Goal: Task Accomplishment & Management: Use online tool/utility

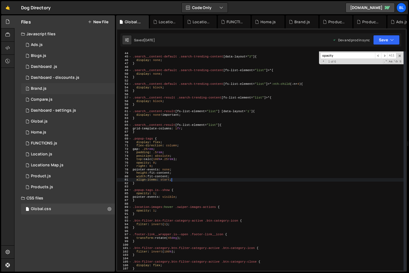
scroll to position [147, 0]
click at [61, 86] on div "1 Brand.js 0" at bounding box center [68, 88] width 94 height 11
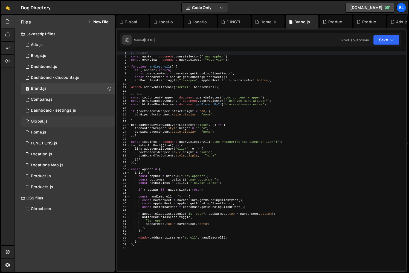
click at [51, 123] on div "1 Global.js 0" at bounding box center [68, 121] width 94 height 11
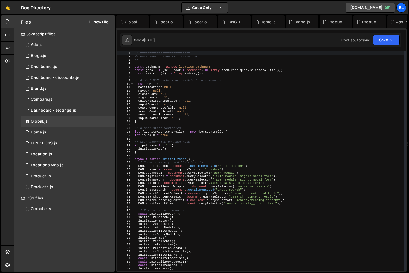
type textarea "DOM.signupForm = document.querySelector(".auth-modals .signup-modal form");"
click at [243, 179] on div "// =========================== // MAIN APPLICATION INITIALIZATION // ==========…" at bounding box center [268, 164] width 270 height 226
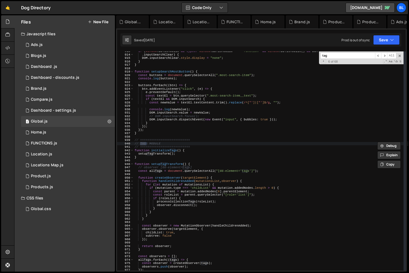
scroll to position [3124, 0]
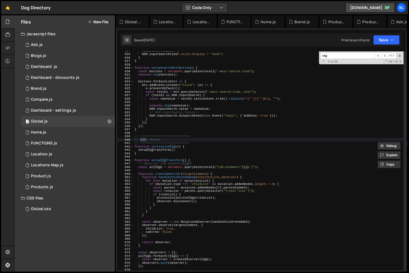
type input "tag"
click at [173, 159] on div ". inputSearchClear ) { DOM . inputSearchClear . style . display = "none" ; } } …" at bounding box center [268, 162] width 270 height 226
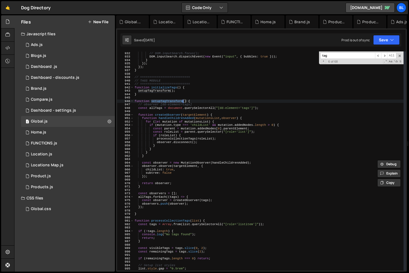
scroll to position [3183, 0]
click at [401, 55] on span at bounding box center [400, 56] width 4 height 4
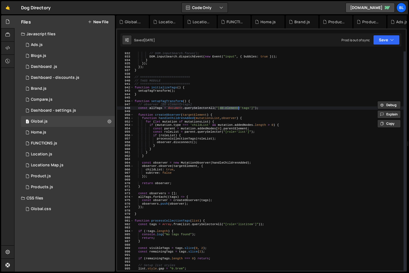
drag, startPoint x: 220, startPoint y: 106, endPoint x: 238, endPoint y: 107, distance: 18.3
click at [238, 107] on div "DOM . inputSearch . value = newValue ; // DOM.inputSearch.focus(); DOM . inputS…" at bounding box center [268, 161] width 270 height 226
click at [225, 114] on div "DOM . inputSearch . value = newValue ; // DOM.inputSearch.focus(); DOM . inputS…" at bounding box center [268, 161] width 270 height 226
click at [258, 200] on div "DOM . inputSearch . value = newValue ; // DOM.inputSearch.focus(); DOM . inputS…" at bounding box center [268, 161] width 270 height 226
type textarea "const observer = createObserver(tags);"
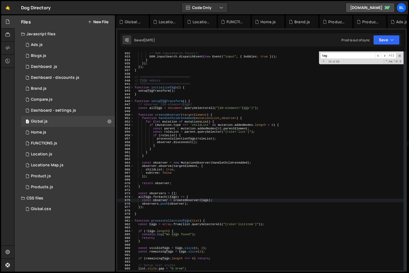
paste input "location-item-tags"
type input "location-item-tags"
click at [158, 107] on div "DOM . inputSearch . value = newValue ; // DOM.inputSearch.focus(); DOM . inputS…" at bounding box center [268, 161] width 270 height 226
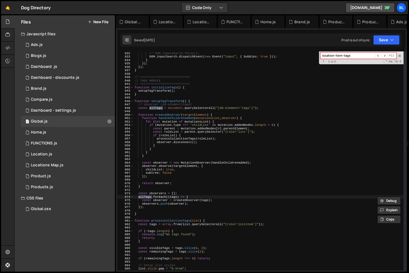
type textarea "const observer = new MutationObserver(handleChildrenAdded);"
drag, startPoint x: 161, startPoint y: 162, endPoint x: 187, endPoint y: 158, distance: 26.6
click at [161, 162] on div "DOM . inputSearch . value = newValue ; // DOM.inputSearch.focus(); DOM . inputS…" at bounding box center [268, 161] width 270 height 226
click at [199, 158] on div "DOM . inputSearch . value = newValue ; // DOM.inputSearch.focus(); DOM . inputS…" at bounding box center [268, 161] width 270 height 226
click at [241, 163] on div "DOM . inputSearch . value = newValue ; // DOM.inputSearch.focus(); DOM . inputS…" at bounding box center [268, 161] width 270 height 226
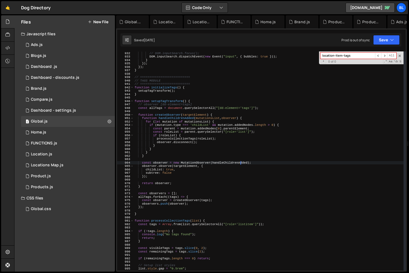
click at [241, 163] on div "DOM . inputSearch . value = newValue ; // DOM.inputSearch.focus(); DOM . inputS…" at bounding box center [268, 161] width 270 height 226
click at [155, 230] on div "DOM . inputSearch . value = newValue ; // DOM.inputSearch.focus(); DOM . inputS…" at bounding box center [268, 161] width 270 height 226
click at [162, 220] on div "DOM . inputSearch . value = newValue ; // DOM.inputSearch.focus(); DOM . inputS…" at bounding box center [268, 161] width 270 height 226
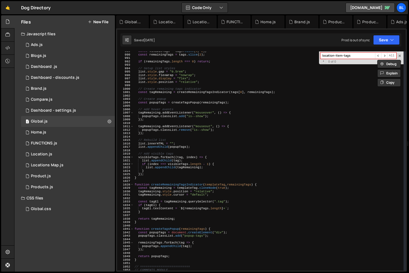
scroll to position [3360, 0]
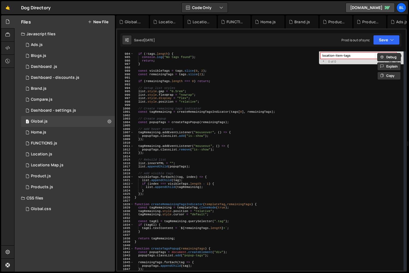
click at [400, 55] on div "Debug Explain Copy Global.css Locations Map.js Location.js FUNCTIONS.js Home.js…" at bounding box center [261, 143] width 291 height 257
type textarea "if (index === visibleTags.length - 1) {"
click at [237, 184] on div "if ( ! tags . length ) { console . log ( "No tags found" ) ; return ; } const v…" at bounding box center [268, 162] width 270 height 226
click at [400, 54] on span at bounding box center [400, 56] width 4 height 4
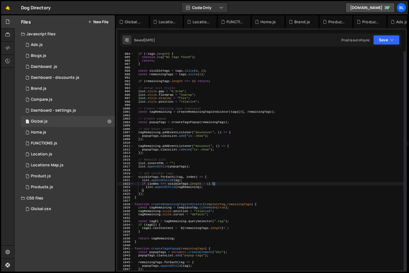
scroll to position [3321, 0]
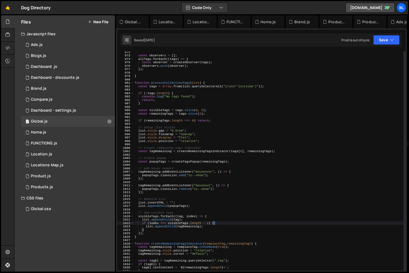
click at [168, 80] on div "const observers = [ ] ; allTags . forEach (( tags ) => { const observer = creat…" at bounding box center [268, 163] width 270 height 226
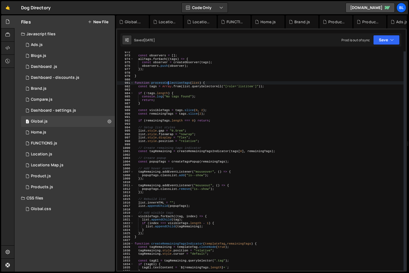
click at [168, 82] on div "const observers = [ ] ; allTags . forEach (( tags ) => { const observer = creat…" at bounding box center [268, 163] width 270 height 226
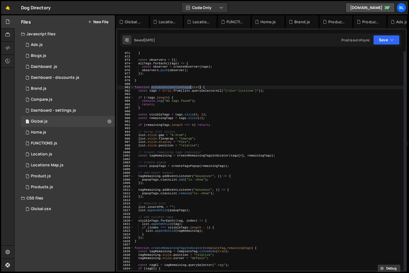
scroll to position [3316, 0]
click at [153, 220] on div "} const observers = [ ] ; allTags . forEach (( tags ) => { const observer = cre…" at bounding box center [268, 164] width 270 height 226
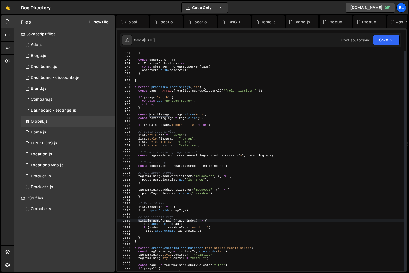
click at [153, 220] on div "} const observers = [ ] ; allTags . forEach (( tags ) => { const observer = cre…" at bounding box center [268, 164] width 270 height 226
click at [191, 232] on div "} const observers = [ ] ; allTags . forEach (( tags ) => { const observer = cre…" at bounding box center [268, 164] width 270 height 226
click at [172, 232] on div "} const observers = [ ] ; allTags . forEach (( tags ) => { const observer = cre…" at bounding box center [268, 164] width 270 height 226
click at [164, 230] on div "} const observers = [ ] ; allTags . forEach (( tags ) => { const observer = cre…" at bounding box center [268, 164] width 270 height 226
click at [191, 230] on div "} const observers = [ ] ; allTags . forEach (( tags ) => { const observer = cre…" at bounding box center [268, 164] width 270 height 226
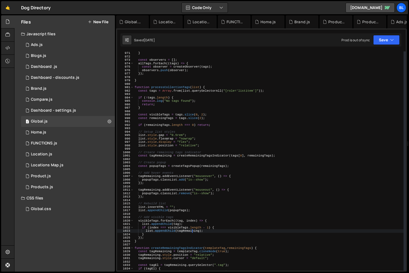
click at [191, 230] on div "} const observers = [ ] ; allTags . forEach (( tags ) => { const observer = cre…" at bounding box center [268, 164] width 270 height 226
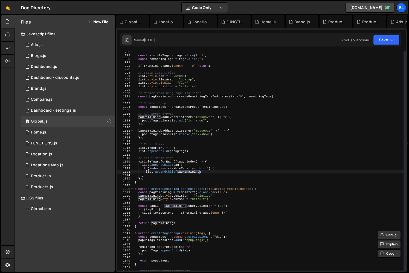
scroll to position [3375, 0]
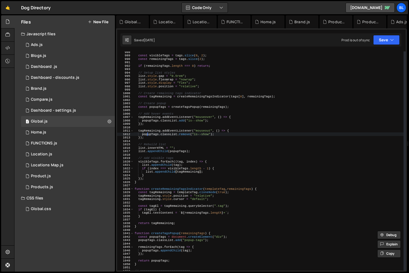
click at [147, 133] on div "const visibleTags = tags . slice ( 0 , 2 ) ; const remainingTags = tags . slice…" at bounding box center [268, 163] width 270 height 226
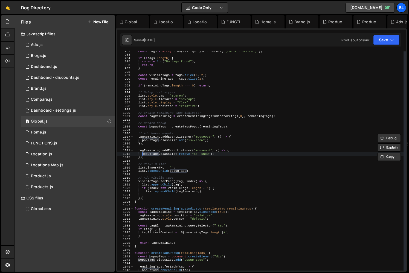
scroll to position [3356, 0]
click at [182, 170] on div "const tags = Array . from ( list . querySelectorAll ( "[role='listitem']" )) ; …" at bounding box center [268, 163] width 270 height 226
click at [181, 170] on div "const tags = Array . from ( list . querySelectorAll ( "[role='listitem']" )) ; …" at bounding box center [268, 163] width 270 height 226
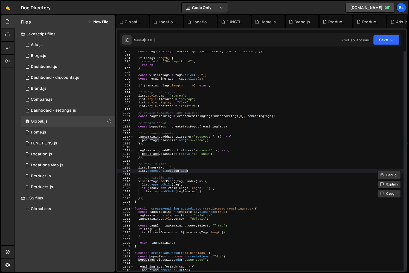
click at [185, 126] on div "const tags = Array . from ( list . querySelectorAll ( "[role='listitem']" )) ; …" at bounding box center [268, 163] width 270 height 226
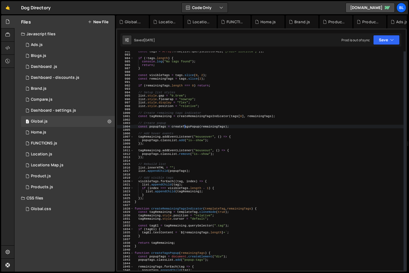
click at [185, 126] on div "const tags = Array . from ( list . querySelectorAll ( "[role='listitem']" )) ; …" at bounding box center [268, 163] width 270 height 226
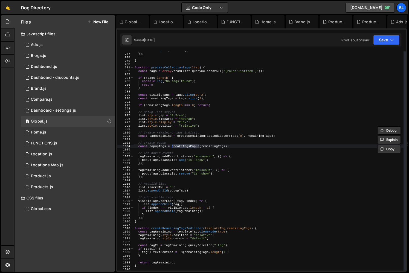
scroll to position [3336, 0]
click at [205, 124] on div "observers . push ( observer ) ; }) ; } function processCollectionTags ( list ) …" at bounding box center [268, 162] width 270 height 226
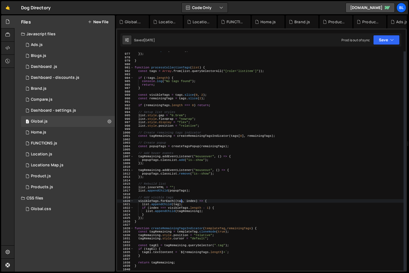
click at [181, 199] on div "observers . push ( observer ) ; }) ; } function processCollectionTags ( list ) …" at bounding box center [268, 162] width 270 height 226
click at [149, 201] on div "observers . push ( observer ) ; }) ; } function processCollectionTags ( list ) …" at bounding box center [268, 162] width 270 height 226
click at [160, 97] on div "observers . push ( observer ) ; }) ; } function processCollectionTags ( list ) …" at bounding box center [268, 162] width 270 height 226
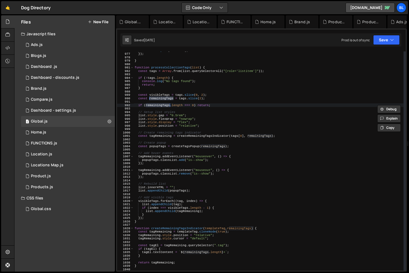
click at [188, 136] on div "observers . push ( observer ) ; }) ; } function processCollectionTags ( list ) …" at bounding box center [268, 162] width 270 height 226
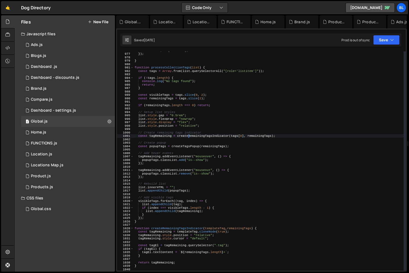
click at [188, 136] on div "observers . push ( observer ) ; }) ; } function processCollectionTags ( list ) …" at bounding box center [268, 162] width 270 height 226
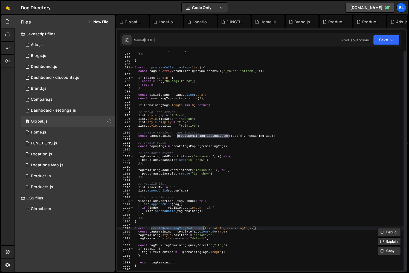
click at [155, 136] on div "observers . push ( observer ) ; }) ; } function processCollectionTags ( list ) …" at bounding box center [268, 162] width 270 height 226
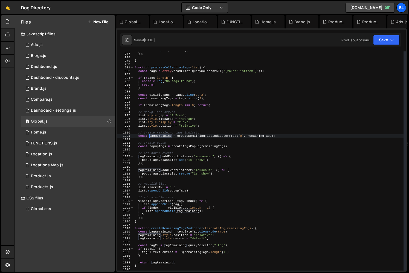
click at [155, 136] on div "observers . push ( observer ) ; }) ; } function processCollectionTags ( list ) …" at bounding box center [268, 162] width 270 height 226
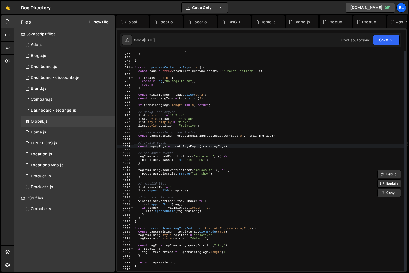
click at [212, 146] on div "observers . push ( observer ) ; }) ; } function processCollectionTags ( list ) …" at bounding box center [268, 162] width 270 height 226
click at [156, 144] on div "observers . push ( observer ) ; }) ; } function processCollectionTags ( list ) …" at bounding box center [268, 162] width 270 height 226
click at [157, 147] on div "observers . push ( observer ) ; }) ; } function processCollectionTags ( list ) …" at bounding box center [268, 162] width 270 height 226
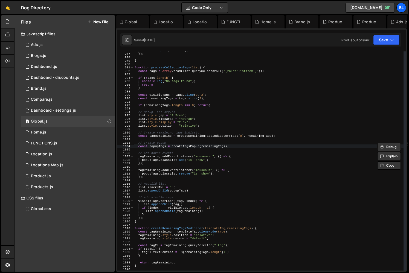
click at [157, 147] on div "observers . push ( observer ) ; }) ; } function processCollectionTags ( list ) …" at bounding box center [268, 162] width 270 height 226
click at [159, 135] on div "observers . push ( observer ) ; }) ; } function processCollectionTags ( list ) …" at bounding box center [268, 162] width 270 height 226
click at [212, 183] on div "observers . push ( observer ) ; }) ; } function processCollectionTags ( list ) …" at bounding box center [268, 162] width 270 height 226
click at [212, 201] on div "observers . push ( observer ) ; }) ; } function processCollectionTags ( list ) …" at bounding box center [268, 162] width 270 height 226
click at [201, 201] on div "observers . push ( observer ) ; }) ; } function processCollectionTags ( list ) …" at bounding box center [268, 162] width 270 height 226
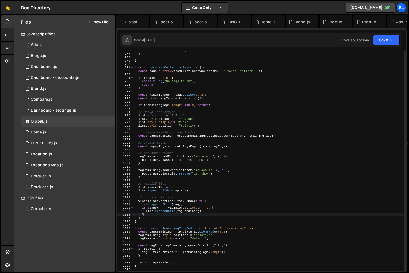
click at [185, 213] on div "observers . push ( observer ) ; }) ; } function processCollectionTags ( list ) …" at bounding box center [268, 162] width 270 height 226
click at [180, 96] on div "observers . push ( observer ) ; }) ; } function processCollectionTags ( list ) …" at bounding box center [268, 162] width 270 height 226
type textarea "const visibleTags = tags.slice(0, 2);"
click at [180, 96] on div "observers . push ( observer ) ; }) ; } function processCollectionTags ( list ) …" at bounding box center [268, 162] width 270 height 226
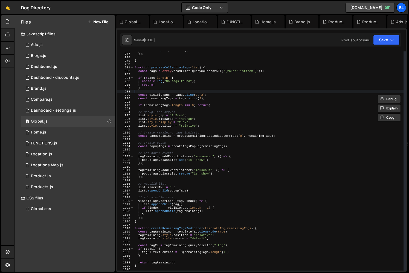
click at [174, 90] on div "observers . push ( observer ) ; }) ; } function processCollectionTags ( list ) …" at bounding box center [268, 162] width 270 height 226
click at [173, 89] on div "observers . push ( observer ) ; }) ; } function processCollectionTags ( list ) …" at bounding box center [268, 162] width 270 height 226
type textarea "}"
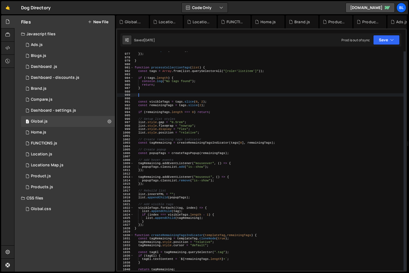
scroll to position [0, 0]
paste textarea "tags"
type textarea "const newTags = tags.forEach((e) => e.style.display = "flex");"
click at [216, 100] on div "observers . push ( observer ) ; }) ; } function processCollectionTags ( list ) …" at bounding box center [268, 162] width 270 height 226
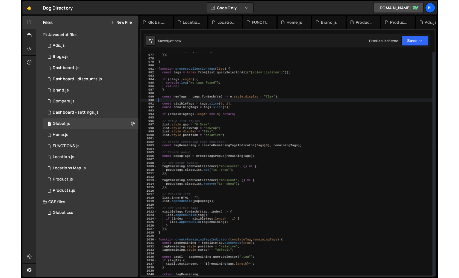
scroll to position [0, 0]
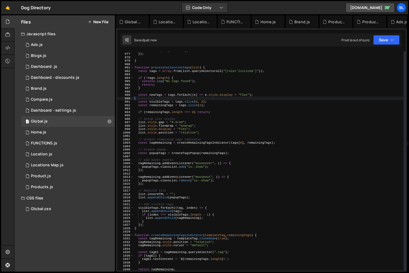
click at [154, 95] on div "observers . push ( observer ) ; }) ; } function processCollectionTags ( list ) …" at bounding box center [268, 162] width 270 height 226
type textarea "const newTags = tags.forEach((e) => e.style.display = "flex");"
click at [154, 95] on div "observers . push ( observer ) ; }) ; } function processCollectionTags ( list ) …" at bounding box center [268, 162] width 270 height 226
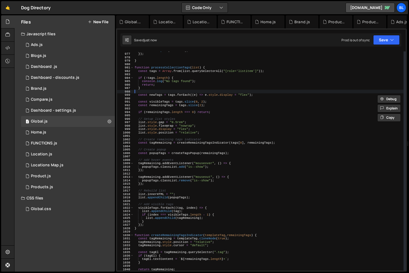
click at [211, 92] on div "observers . push ( observer ) ; }) ; } function processCollectionTags ( list ) …" at bounding box center [268, 162] width 270 height 226
click at [197, 96] on div "observers . push ( observer ) ; }) ; } function processCollectionTags ( list ) …" at bounding box center [268, 162] width 270 height 226
type textarea "const newTags = tags.forEach((e) => e.style.display = "flex");"
click at [185, 92] on div "observers . push ( observer ) ; }) ; } function processCollectionTags ( list ) …" at bounding box center [268, 162] width 270 height 226
click at [227, 96] on div "observers . push ( observer ) ; }) ; } function processCollectionTags ( list ) …" at bounding box center [268, 162] width 270 height 226
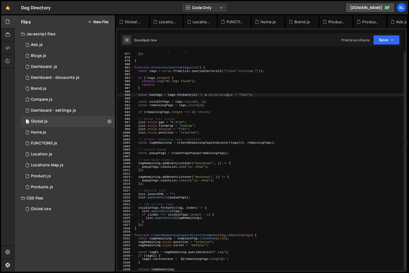
click at [160, 93] on div "observers . push ( observer ) ; }) ; } function processCollectionTags ( list ) …" at bounding box center [268, 162] width 270 height 226
click at [181, 100] on div "observers . push ( observer ) ; }) ; } function processCollectionTags ( list ) …" at bounding box center [268, 162] width 270 height 226
click at [184, 101] on div "observers . push ( observer ) ; }) ; } function processCollectionTags ( list ) …" at bounding box center [268, 162] width 270 height 226
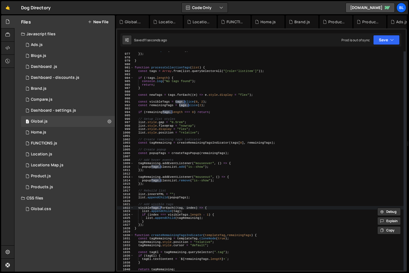
click at [181, 105] on div "observers . push ( observer ) ; }) ; } function processCollectionTags ( list ) …" at bounding box center [268, 162] width 270 height 226
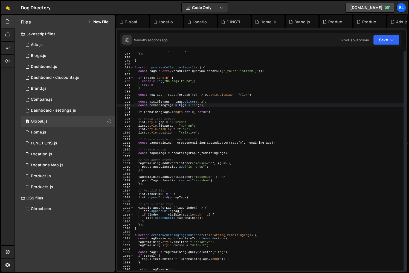
click at [181, 102] on div "observers . push ( observer ) ; }) ; } function processCollectionTags ( list ) …" at bounding box center [268, 162] width 270 height 226
paste textarea "new"
click at [181, 102] on div "observers . push ( observer ) ; }) ; } function processCollectionTags ( list ) …" at bounding box center [268, 162] width 270 height 226
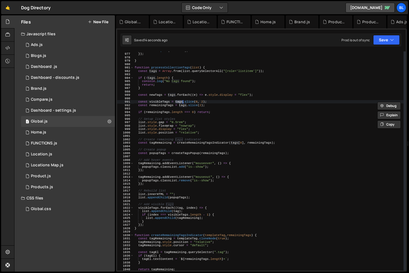
paste textarea "newT"
click at [184, 106] on div "observers . push ( observer ) ; }) ; } function processCollectionTags ( list ) …" at bounding box center [268, 162] width 270 height 226
paste textarea "newT"
click at [207, 105] on div "observers . push ( observer ) ; }) ; } function processCollectionTags ( list ) …" at bounding box center [268, 162] width 270 height 226
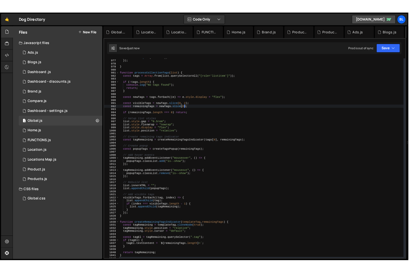
scroll to position [8501, 0]
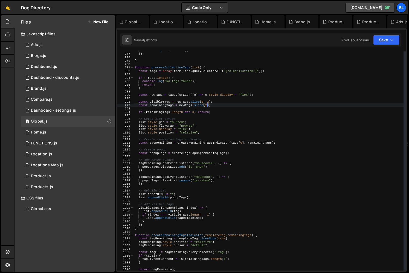
click at [249, 94] on div "observers . push ( observer ) ; }) ; } function processCollectionTags ( list ) …" at bounding box center [269, 162] width 270 height 226
click at [245, 106] on div "observers . push ( observer ) ; }) ; } function processCollectionTags ( list ) …" at bounding box center [269, 162] width 270 height 226
click at [224, 102] on div "observers . push ( observer ) ; }) ; } function processCollectionTags ( list ) …" at bounding box center [269, 162] width 270 height 226
click at [222, 128] on div "observers . push ( observer ) ; }) ; } function processCollectionTags ( list ) …" at bounding box center [269, 162] width 270 height 226
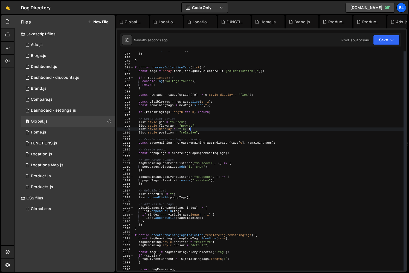
click at [222, 111] on div "observers . push ( observer ) ; }) ; } function processCollectionTags ( list ) …" at bounding box center [269, 162] width 270 height 226
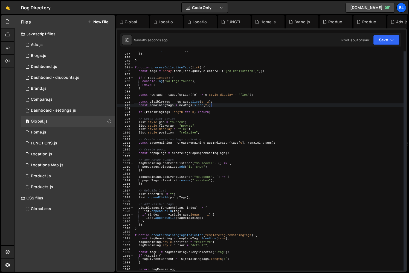
click at [233, 106] on div "observers . push ( observer ) ; }) ; } function processCollectionTags ( list ) …" at bounding box center [269, 162] width 270 height 226
click at [228, 121] on div "observers . push ( observer ) ; }) ; } function processCollectionTags ( list ) …" at bounding box center [269, 162] width 270 height 226
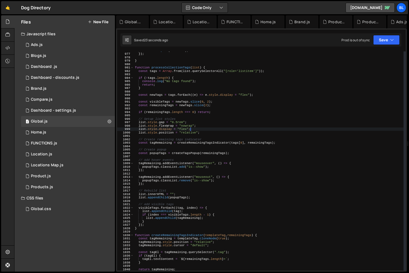
click at [210, 129] on div "observers . push ( observer ) ; }) ; } function processCollectionTags ( list ) …" at bounding box center [269, 162] width 270 height 226
click at [220, 122] on div "observers . push ( observer ) ; }) ; } function processCollectionTags ( list ) …" at bounding box center [269, 162] width 270 height 226
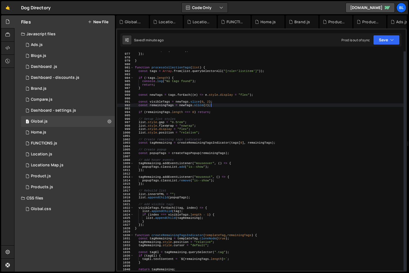
click at [226, 107] on div "observers . push ( observer ) ; }) ; } function processCollectionTags ( list ) …" at bounding box center [269, 162] width 270 height 226
type textarea "const remainingTags = newTags.slice(2);"
click at [225, 116] on div "observers . push ( observer ) ; }) ; } function processCollectionTags ( list ) …" at bounding box center [269, 162] width 270 height 226
click at [224, 121] on div "observers . push ( observer ) ; }) ; } function processCollectionTags ( list ) …" at bounding box center [269, 162] width 270 height 226
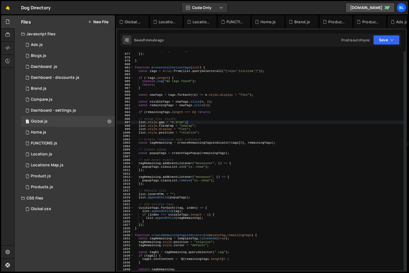
click at [223, 133] on div "observers . push ( observer ) ; }) ; } function processCollectionTags ( list ) …" at bounding box center [269, 162] width 270 height 226
click at [215, 124] on div "observers . push ( observer ) ; }) ; } function processCollectionTags ( list ) …" at bounding box center [269, 162] width 270 height 226
type textarea "list.style.flexWrap = "nowrap";"
click at [220, 137] on div "observers . push ( observer ) ; }) ; } function processCollectionTags ( list ) …" at bounding box center [269, 162] width 270 height 226
click at [253, 95] on div "observers . push ( observer ) ; }) ; } function processCollectionTags ( list ) …" at bounding box center [269, 162] width 270 height 226
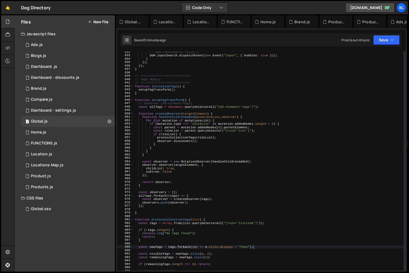
scroll to position [3223, 0]
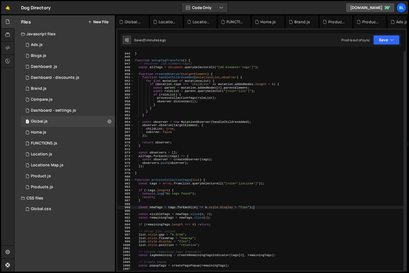
click at [186, 240] on div "setupTagTransform ( ) ; } function setupTagTransform ( ) { // observer [dd-elem…" at bounding box center [269, 161] width 270 height 226
click at [153, 65] on div "setupTagTransform ( ) ; } function setupTagTransform ( ) { // observer [dd-elem…" at bounding box center [269, 161] width 270 height 226
click at [153, 68] on div "setupTagTransform ( ) ; } function setupTagTransform ( ) { // observer [dd-elem…" at bounding box center [269, 161] width 270 height 226
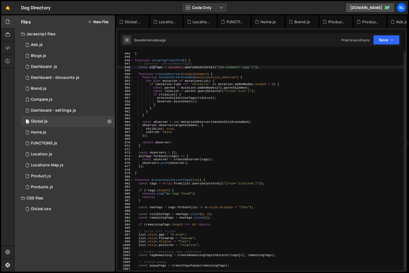
click at [153, 68] on div "setupTagTransform ( ) ; } function setupTagTransform ( ) { // observer [dd-elem…" at bounding box center [269, 161] width 270 height 226
click at [208, 98] on div "setupTagTransform ( ) ; } function setupTagTransform ( ) { // observer [dd-elem…" at bounding box center [269, 161] width 270 height 226
click at [202, 104] on div "setupTagTransform ( ) ; } function setupTagTransform ( ) { // observer [dd-elem…" at bounding box center [269, 161] width 270 height 226
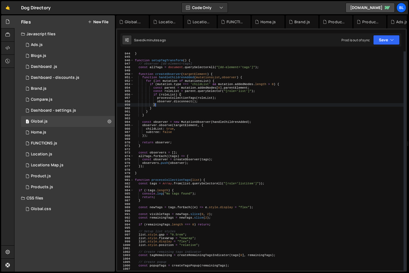
click at [153, 66] on div "setupTagTransform ( ) ; } function setupTagTransform ( ) { // observer [dd-elem…" at bounding box center [269, 161] width 270 height 226
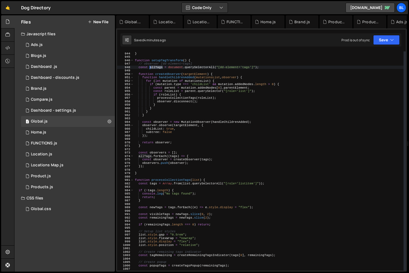
click at [153, 66] on div "setupTagTransform ( ) ; } function setupTagTransform ( ) { // observer [dd-elem…" at bounding box center [269, 161] width 270 height 226
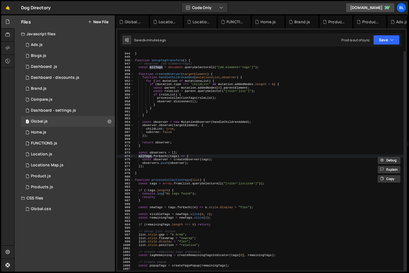
click at [161, 161] on div "setupTagTransform ( ) ; } function setupTagTransform ( ) { // observer [dd-elem…" at bounding box center [269, 161] width 270 height 226
click at [173, 155] on div "setupTagTransform ( ) ; } function setupTagTransform ( ) { // observer [dd-elem…" at bounding box center [269, 161] width 270 height 226
click at [148, 155] on div "setupTagTransform ( ) ; } function setupTagTransform ( ) { // observer [dd-elem…" at bounding box center [269, 161] width 270 height 226
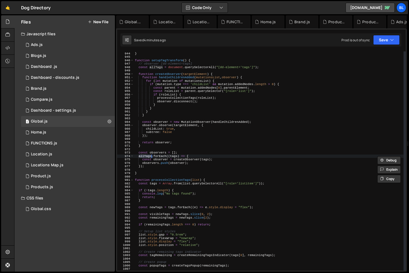
click at [175, 155] on div "setupTagTransform ( ) ; } function setupTagTransform ( ) { // observer [dd-elem…" at bounding box center [269, 161] width 270 height 226
click at [201, 155] on div "setupTagTransform ( ) ; } function setupTagTransform ( ) { // observer [dd-elem…" at bounding box center [269, 161] width 270 height 226
click at [191, 161] on div "setupTagTransform ( ) ; } function setupTagTransform ( ) { // observer [dd-elem…" at bounding box center [269, 161] width 270 height 226
click at [191, 158] on div "setupTagTransform ( ) ; } function setupTagTransform ( ) { // observer [dd-elem…" at bounding box center [269, 161] width 270 height 226
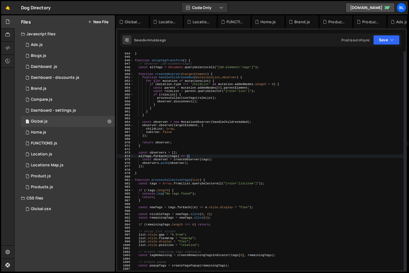
type textarea "allTags.forEach((tags) => {"
click at [200, 155] on div "setupTagTransform ( ) ; } function setupTagTransform ( ) { // observer [dd-elem…" at bounding box center [269, 161] width 270 height 226
click at [146, 158] on div "setupTagTransform ( ) ; } function setupTagTransform ( ) { // observer [dd-elem…" at bounding box center [269, 161] width 270 height 226
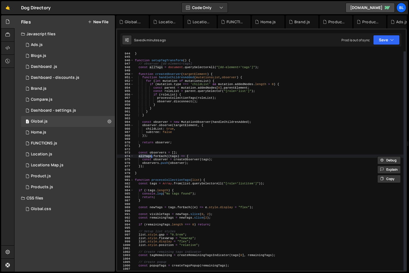
click at [261, 206] on div "setupTagTransform ( ) ; } function setupTagTransform ( ) { // observer [dd-elem…" at bounding box center [269, 161] width 270 height 226
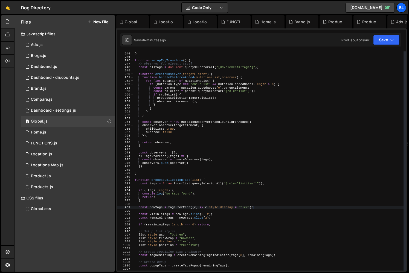
click at [145, 157] on div "setupTagTransform ( ) ; } function setupTagTransform ( ) { // observer [dd-elem…" at bounding box center [269, 161] width 270 height 226
type textarea "allTags.forEach((tags) => {"
click at [145, 157] on div "setupTagTransform ( ) ; } function setupTagTransform ( ) { // observer [dd-elem…" at bounding box center [269, 161] width 270 height 226
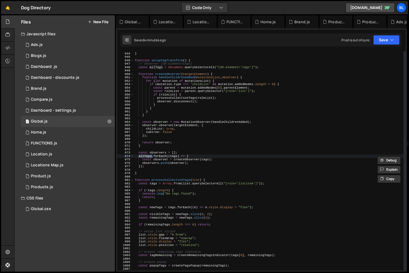
scroll to position [0, 0]
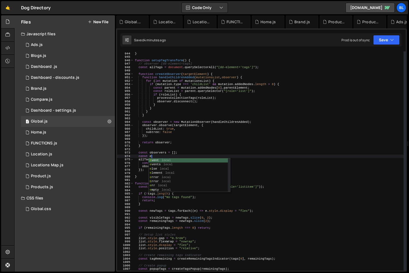
paste textarea "allTags"
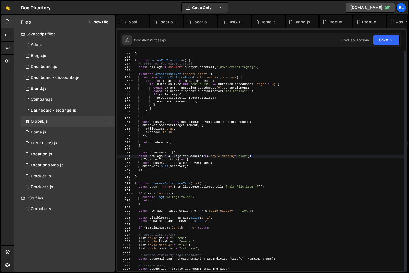
scroll to position [0, 10]
type textarea "const newTags = allTags.forEach((e) => e.style.display = "flex");"
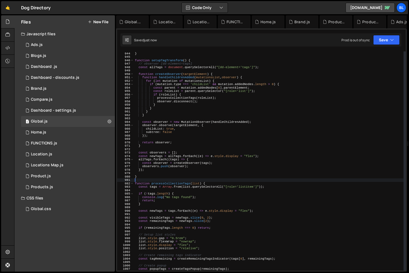
drag, startPoint x: 159, startPoint y: 182, endPoint x: 159, endPoint y: 171, distance: 10.4
click at [159, 182] on div "setupTagTransform ( ) ; } function setupTagTransform ( ) { // observer [dd-elem…" at bounding box center [269, 161] width 270 height 226
click at [157, 155] on div "setupTagTransform ( ) ; } function setupTagTransform ( ) { // observer [dd-elem…" at bounding box center [269, 161] width 270 height 226
type textarea "const newTags = allTags.forEach((e) => e.style.display = "flex");"
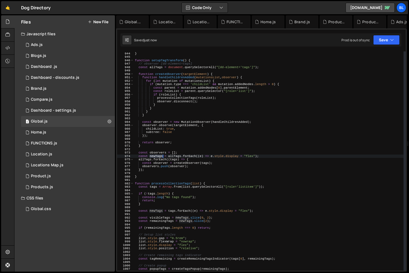
click at [157, 155] on div "setupTagTransform ( ) ; } function setupTagTransform ( ) { // observer [dd-elem…" at bounding box center [269, 161] width 270 height 226
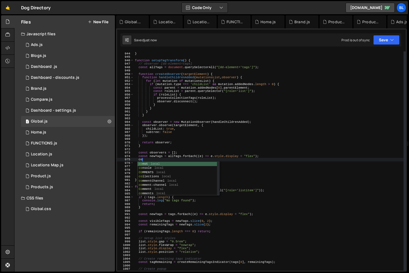
type textarea "coso"
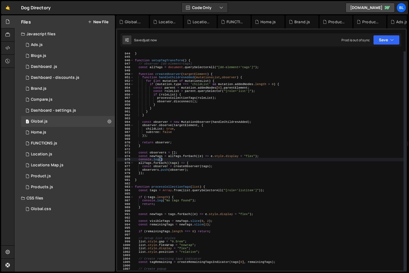
paste textarea "newTags)"
click at [146, 162] on div "setupTagTransform ( ) ; } function setupTagTransform ( ) { // observer [dd-elem…" at bounding box center [269, 161] width 270 height 226
paste textarea "new"
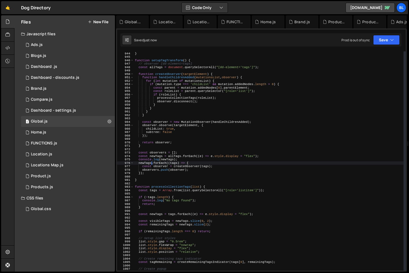
click at [194, 162] on div "setupTagTransform ( ) ; } function setupTagTransform ( ) { // observer [dd-elem…" at bounding box center [269, 161] width 270 height 226
click at [194, 155] on div "setupTagTransform ( ) ; } function setupTagTransform ( ) { // observer [dd-elem…" at bounding box center [269, 161] width 270 height 226
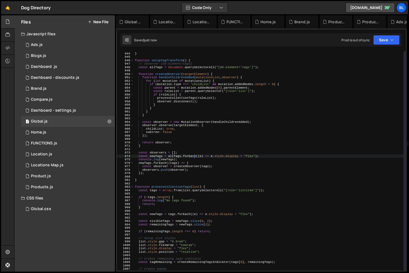
drag, startPoint x: 182, startPoint y: 163, endPoint x: 164, endPoint y: 164, distance: 17.8
click at [179, 163] on div "setupTagTransform ( ) ; } function setupTagTransform ( ) { // observer [dd-elem…" at bounding box center [269, 161] width 270 height 226
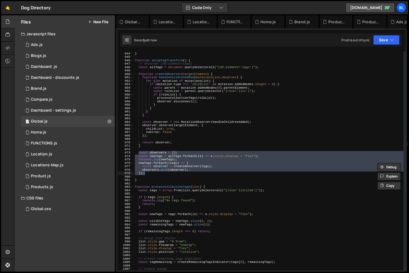
drag, startPoint x: 139, startPoint y: 154, endPoint x: 151, endPoint y: 173, distance: 22.2
click at [151, 173] on div "setupTagTransform ( ) ; } function setupTagTransform ( ) { // observer [dd-elem…" at bounding box center [269, 161] width 270 height 226
click at [151, 173] on div "setupTagTransform ( ) ; } function setupTagTransform ( ) { // observer [dd-elem…" at bounding box center [269, 160] width 270 height 219
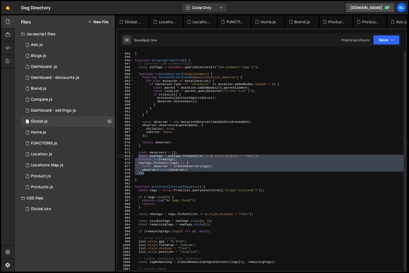
drag, startPoint x: 144, startPoint y: 168, endPoint x: 138, endPoint y: 156, distance: 13.3
click at [138, 156] on div "setupTagTransform ( ) ; } function setupTagTransform ( ) { // observer [dd-elem…" at bounding box center [269, 161] width 270 height 226
click at [199, 162] on div "setupTagTransform ( ) ; } function setupTagTransform ( ) { // observer [dd-elem…" at bounding box center [269, 160] width 270 height 219
type textarea "newTags.forEach((tags) => {"
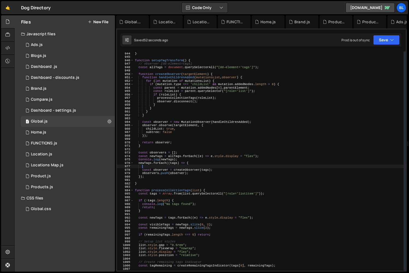
type textarea "t"
paste textarea "e.style.display = "flex";"
click at [147, 166] on div "setupTagTransform ( ) ; } function setupTagTransform ( ) { // observer [dd-elem…" at bounding box center [269, 161] width 270 height 226
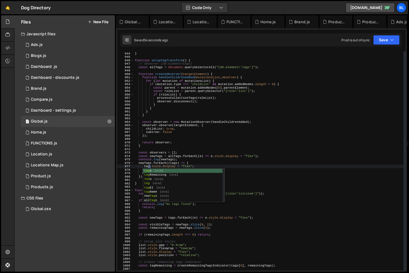
scroll to position [0, 1]
click at [146, 162] on div "setupTagTransform ( ) ; } function setupTagTransform ( ) { // observer [dd-elem…" at bounding box center [269, 161] width 270 height 226
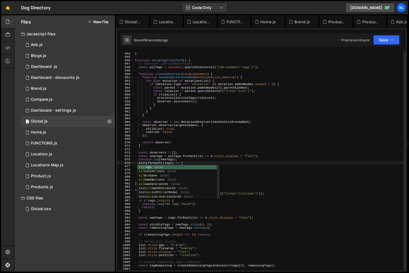
scroll to position [0, 1]
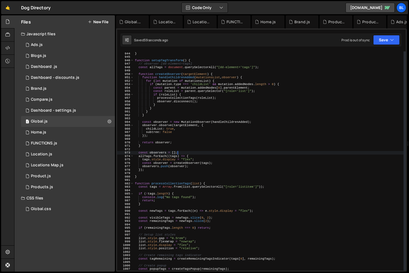
drag, startPoint x: 224, startPoint y: 159, endPoint x: 226, endPoint y: 154, distance: 5.1
click at [226, 154] on div "setupTagTransform ( ) ; } function setupTagTransform ( ) { // observer [dd-elem…" at bounding box center [269, 161] width 270 height 226
click at [227, 166] on div "setupTagTransform ( ) ; } function setupTagTransform ( ) { // observer [dd-elem…" at bounding box center [269, 161] width 270 height 226
click at [246, 183] on div "setupTagTransform ( ) ; } function setupTagTransform ( ) { // observer [dd-elem…" at bounding box center [269, 161] width 270 height 226
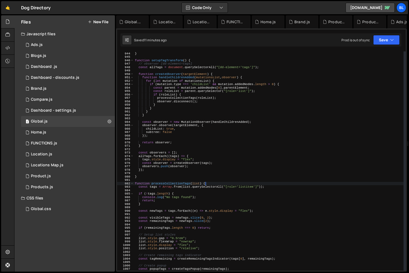
type textarea "function processCollectionTags(list) {"
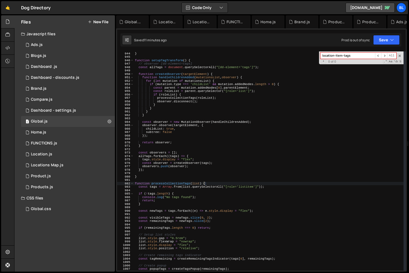
paste input "newT"
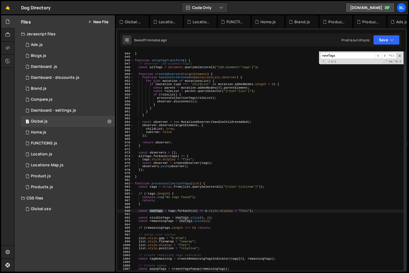
type input "newTags"
click at [182, 217] on div "setupTagTransform ( ) ; } function setupTagTransform ( ) { // observer [dd-elem…" at bounding box center [269, 161] width 270 height 226
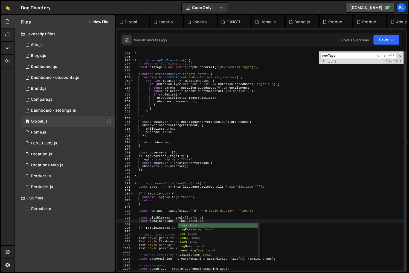
scroll to position [0, 4]
click at [192, 209] on div "setupTagTransform ( ) ; } function setupTagTransform ( ) { // observer [dd-elem…" at bounding box center [269, 161] width 270 height 226
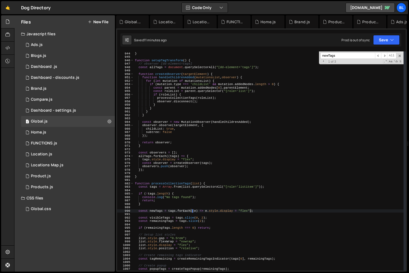
click at [255, 210] on div "setupTagTransform ( ) ; } function setupTagTransform ( ) { // observer [dd-elem…" at bounding box center [269, 161] width 270 height 226
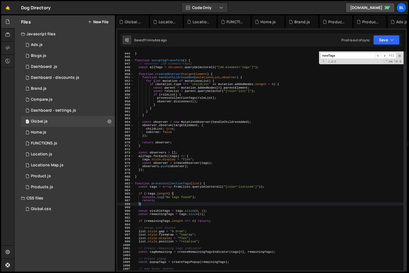
scroll to position [0, 0]
drag, startPoint x: 255, startPoint y: 210, endPoint x: 254, endPoint y: 205, distance: 4.7
click at [254, 205] on div "setupTagTransform ( ) ; } function setupTagTransform ( ) { // observer [dd-elem…" at bounding box center [269, 161] width 270 height 226
type textarea "}"
